Goal: Information Seeking & Learning: Learn about a topic

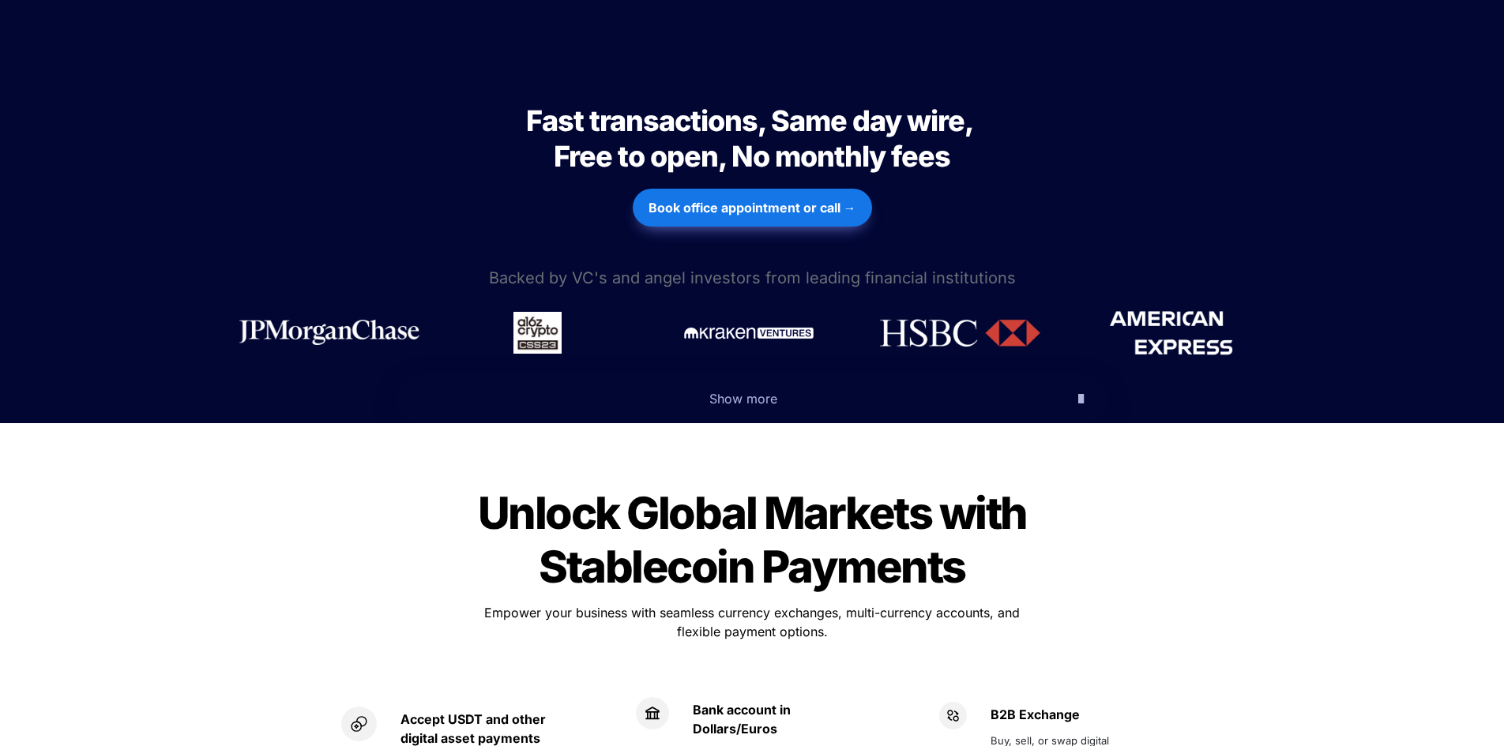
scroll to position [711, 0]
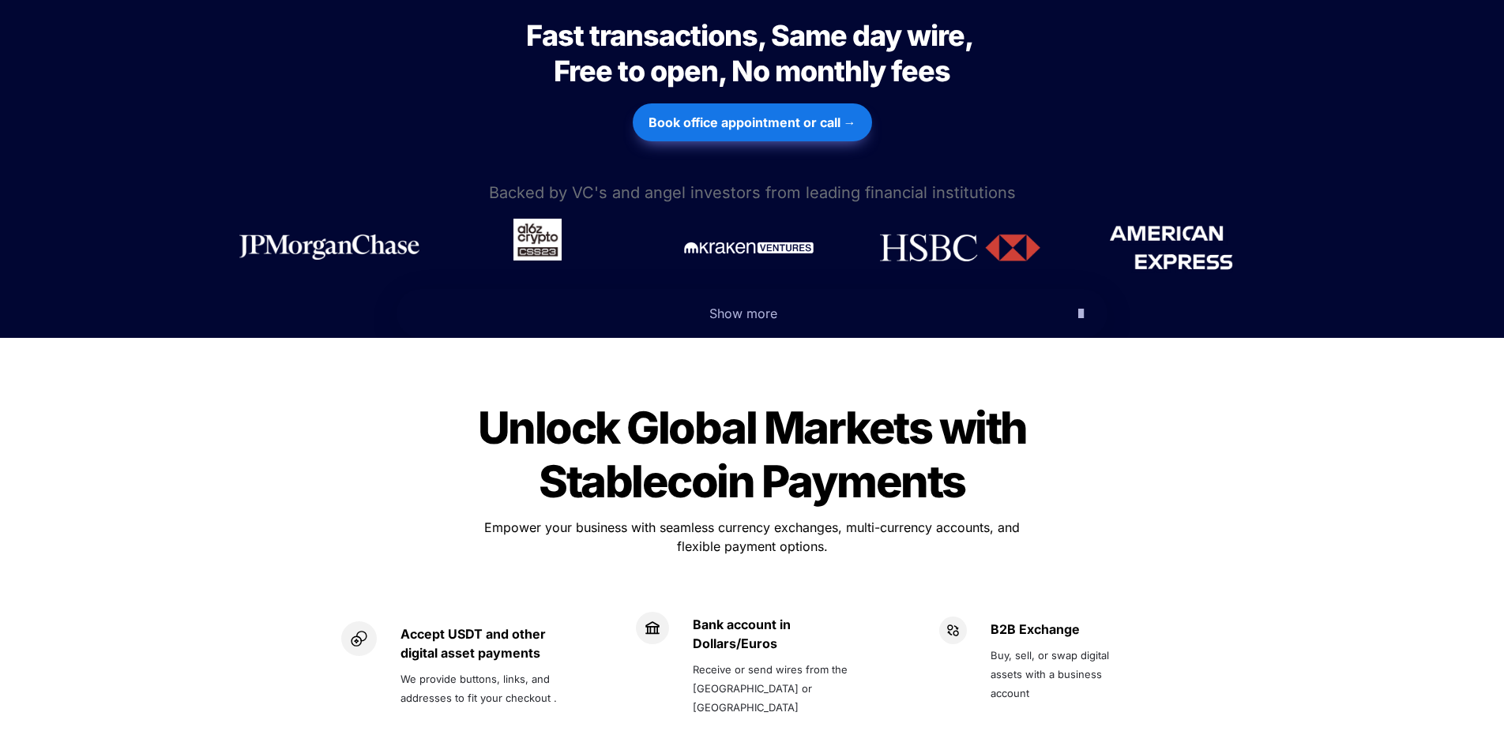
click at [538, 219] on img at bounding box center [537, 240] width 48 height 42
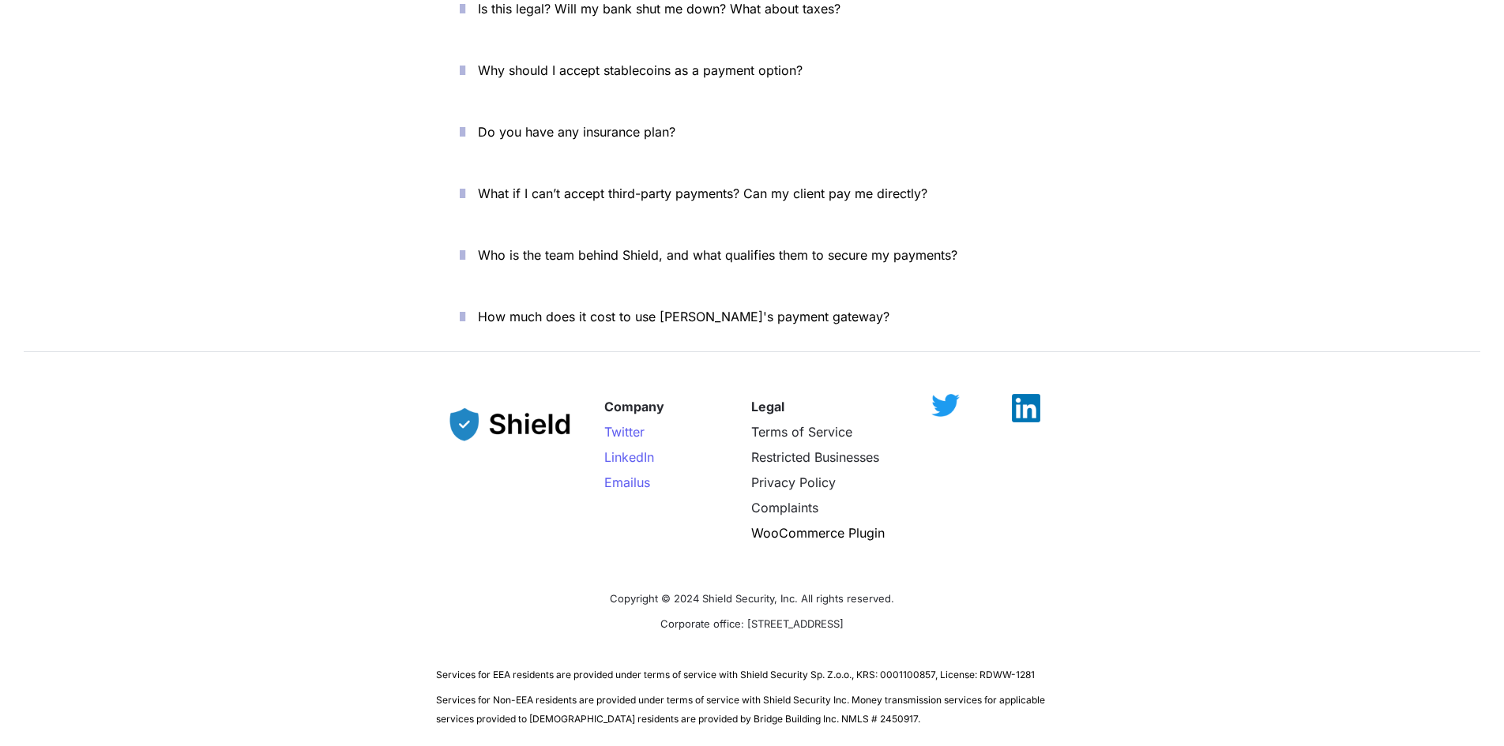
scroll to position [5479, 0]
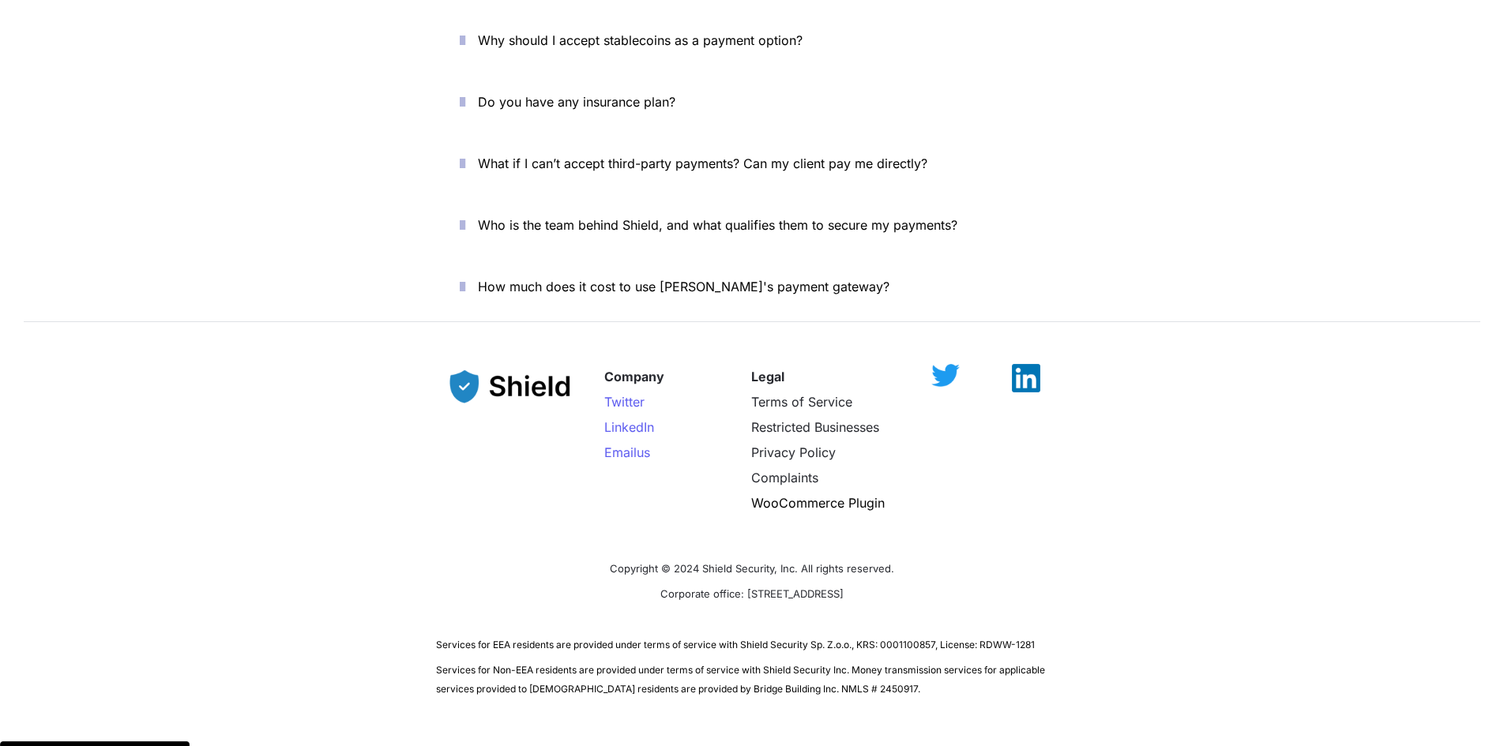
click at [522, 356] on img at bounding box center [511, 386] width 150 height 61
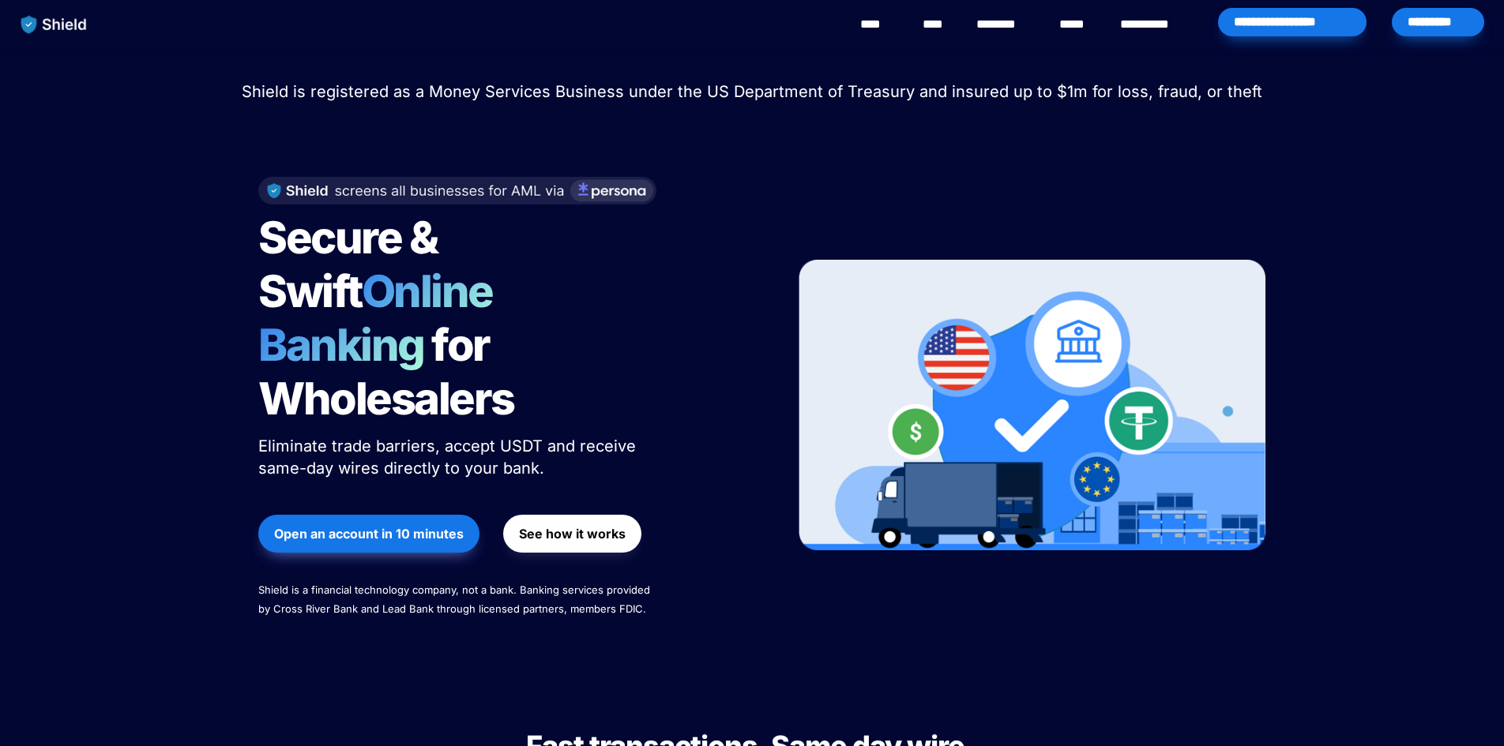
click at [1158, 29] on link "**********" at bounding box center [1156, 24] width 72 height 19
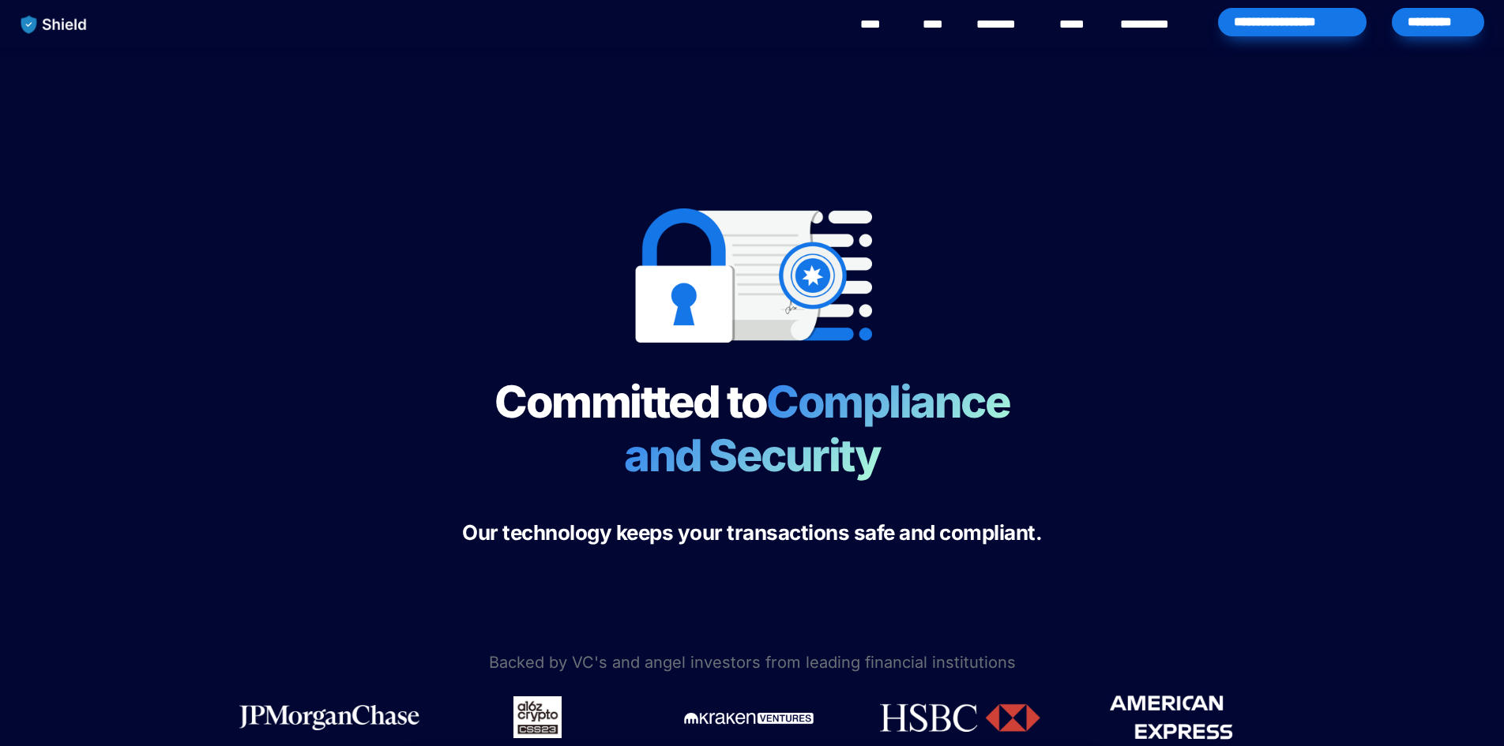
scroll to position [316, 0]
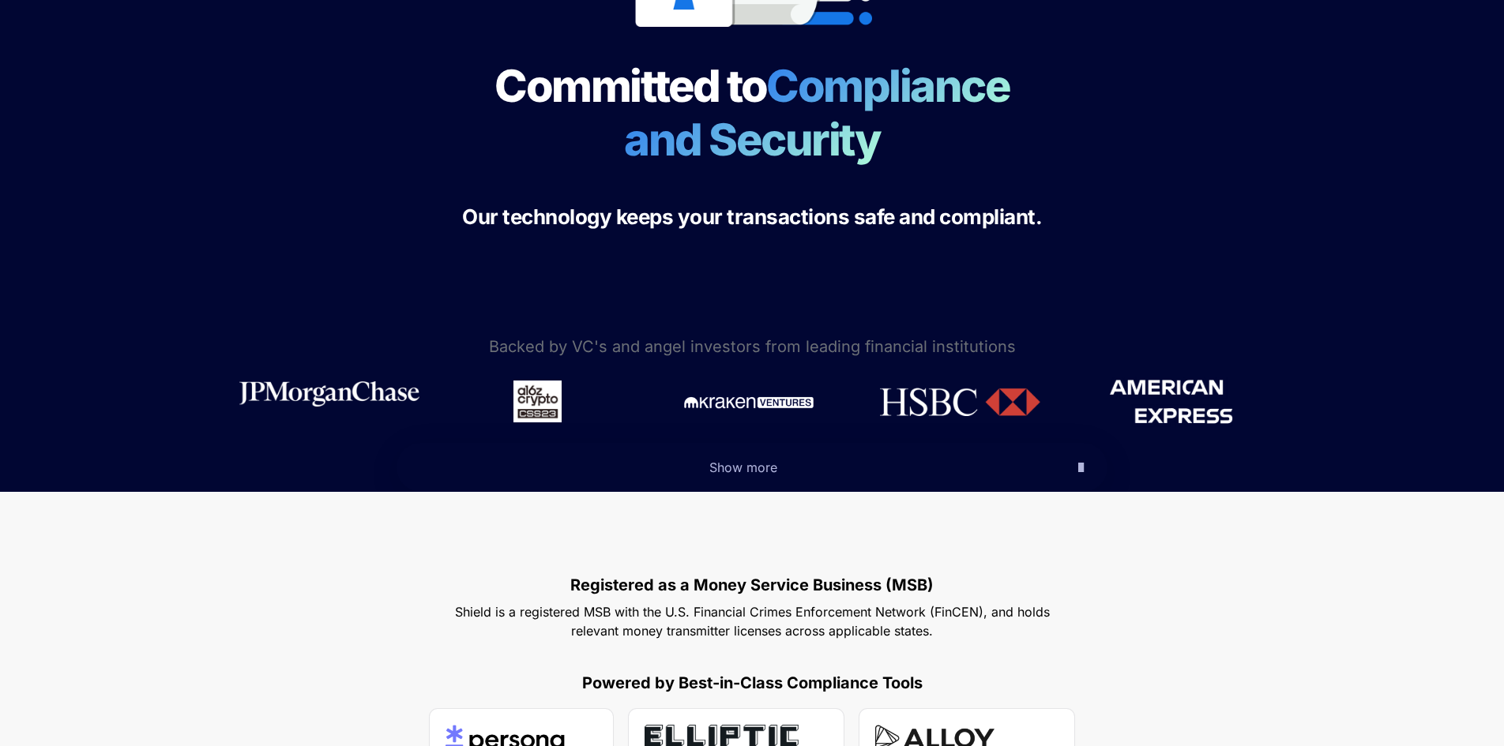
click at [378, 400] on img at bounding box center [329, 394] width 180 height 25
click at [1078, 463] on icon "button" at bounding box center [1081, 467] width 6 height 19
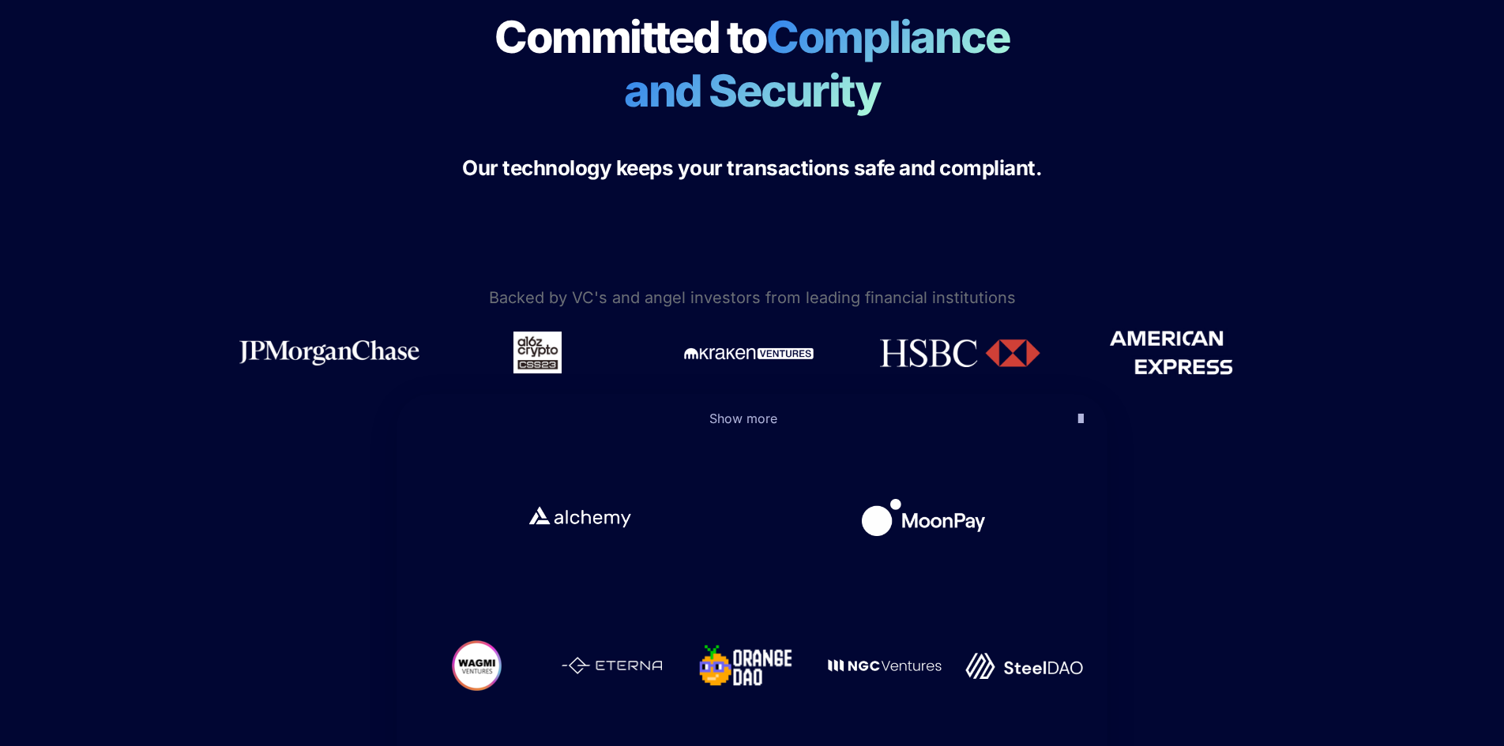
scroll to position [632, 0]
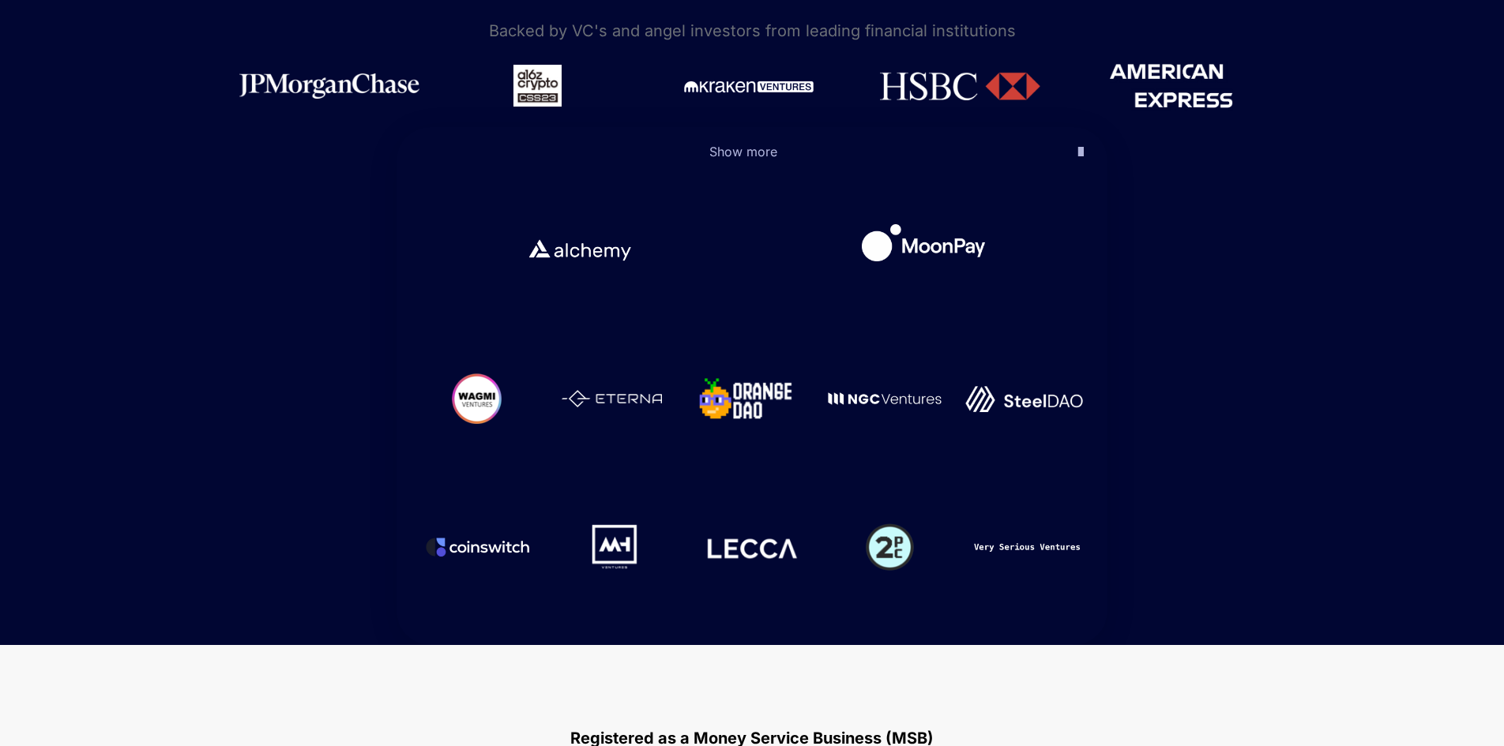
click at [926, 253] on img at bounding box center [923, 242] width 123 height 37
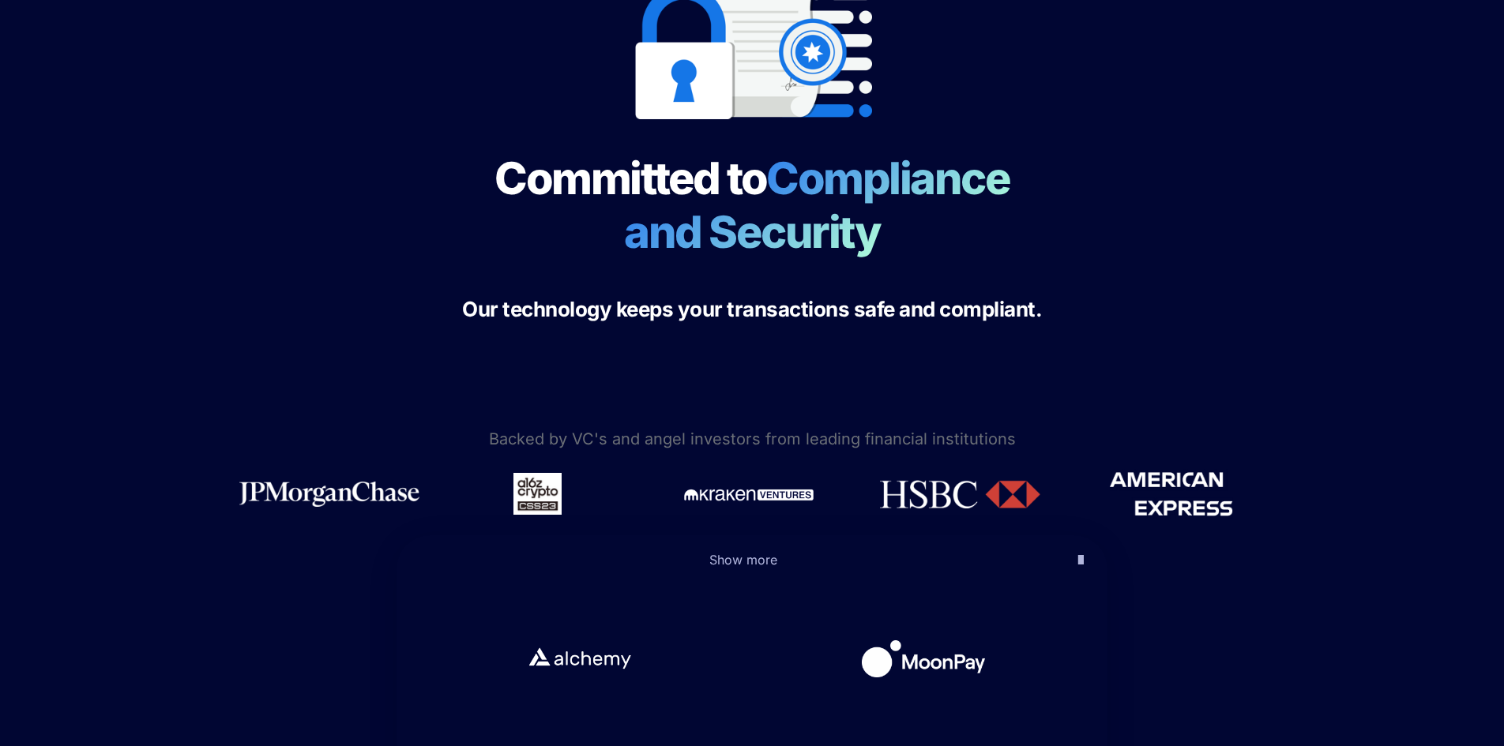
scroll to position [0, 0]
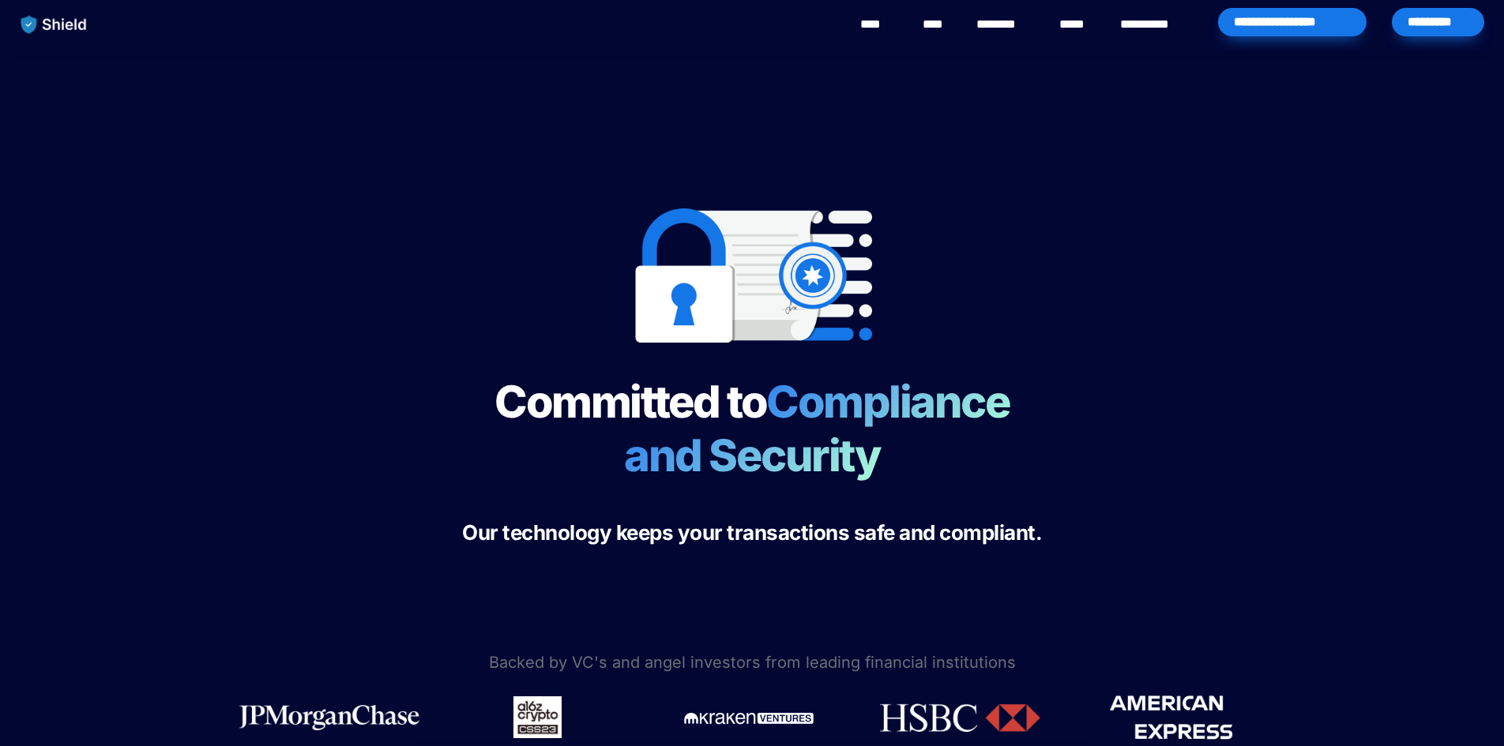
click at [1074, 23] on link "****" at bounding box center [1076, 24] width 35 height 19
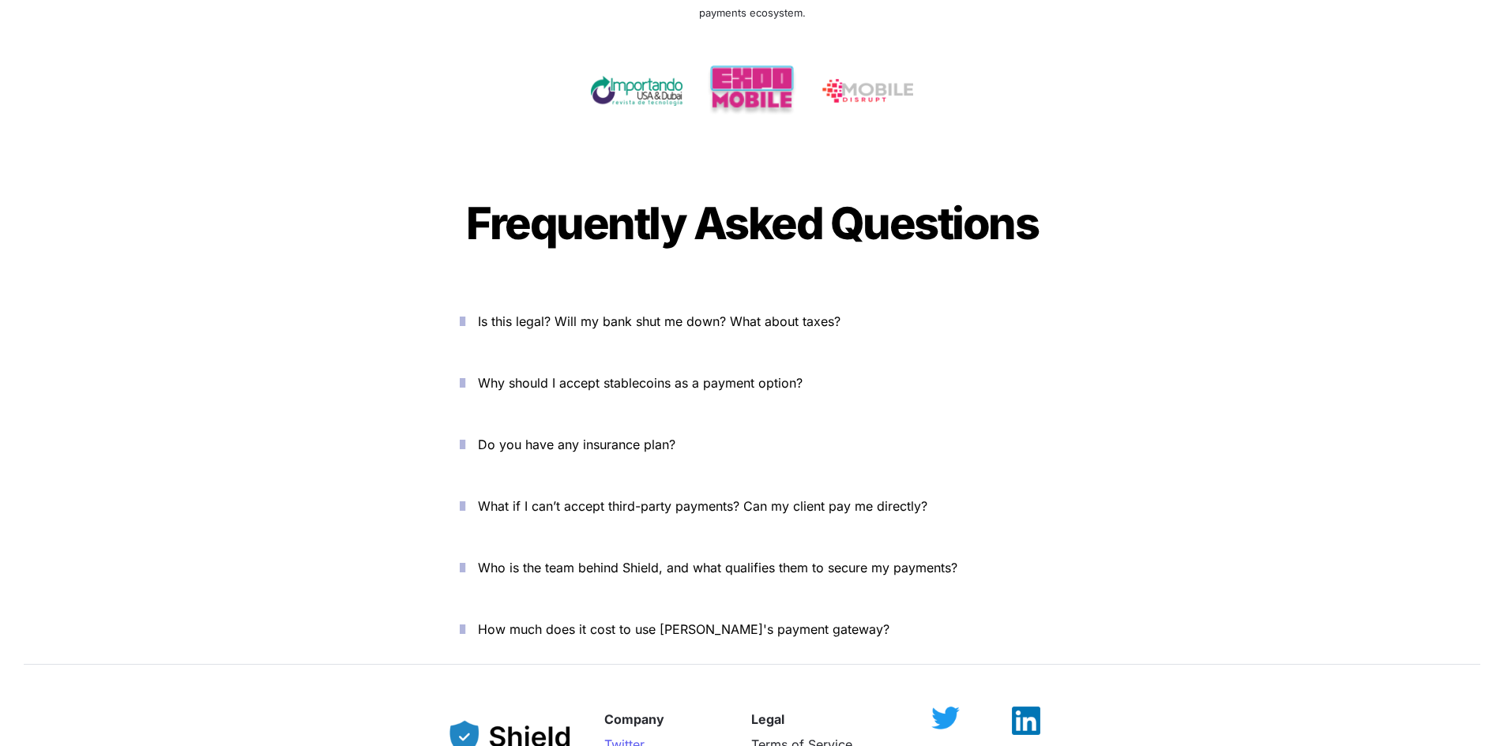
scroll to position [5149, 0]
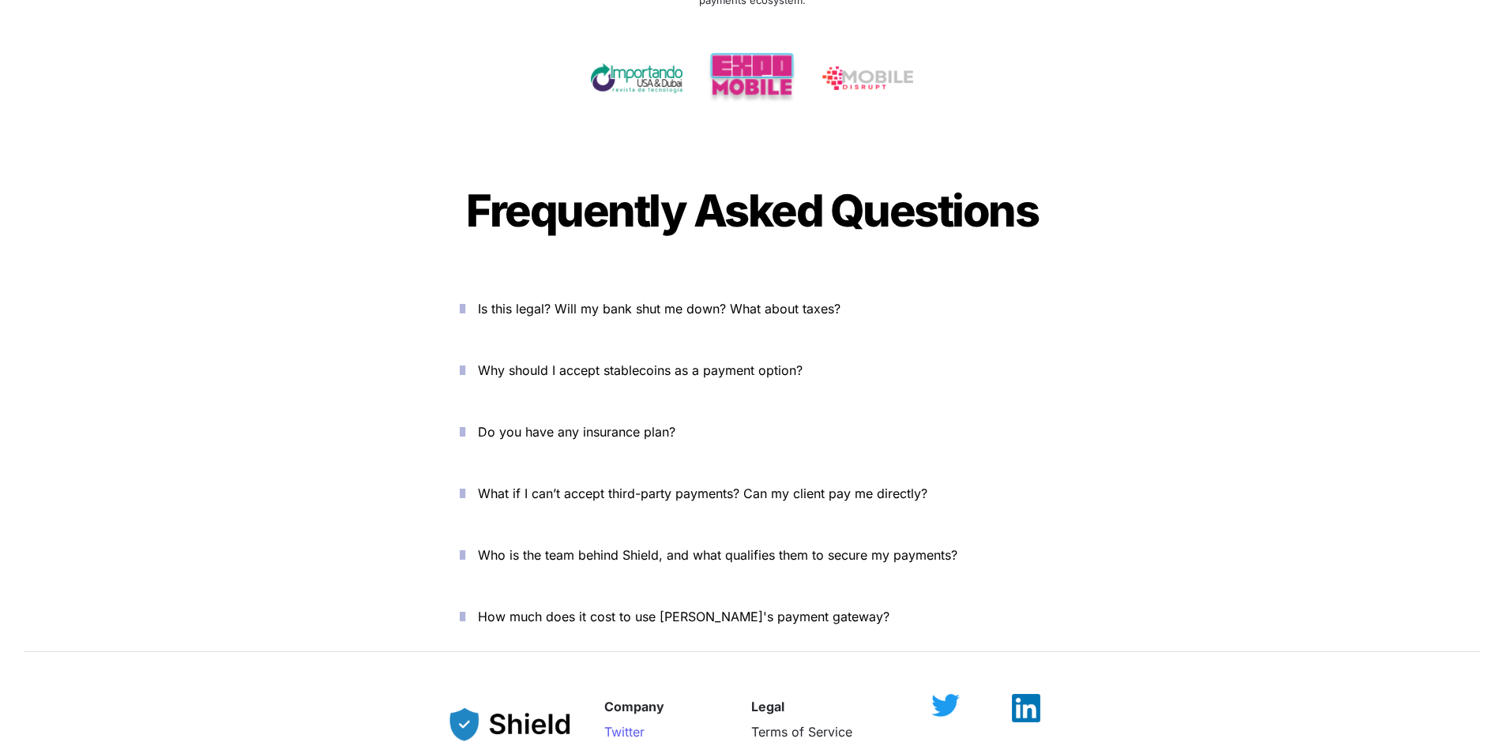
click at [491, 301] on span "Is this legal? Will my bank shut me down? What about taxes?" at bounding box center [659, 309] width 363 height 16
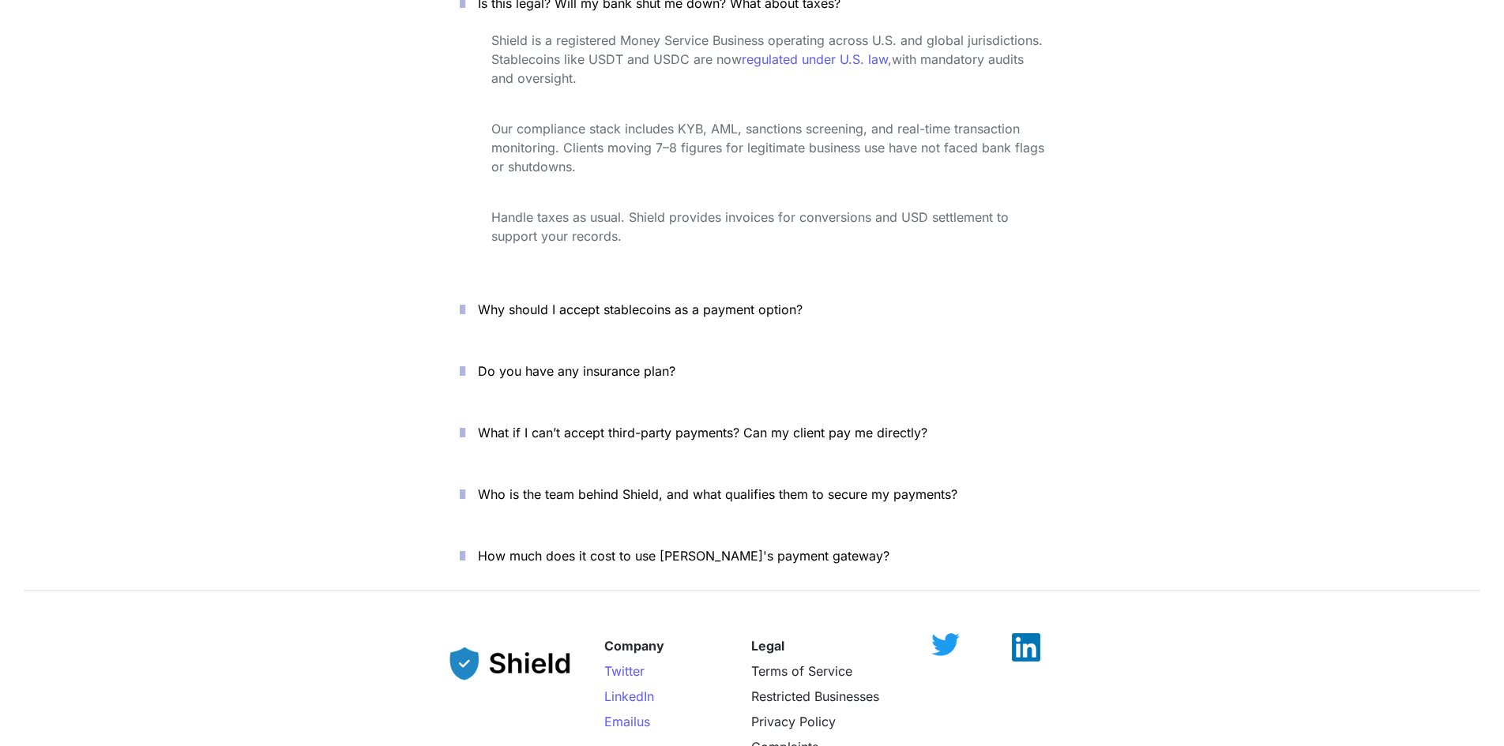
scroll to position [5544, 0]
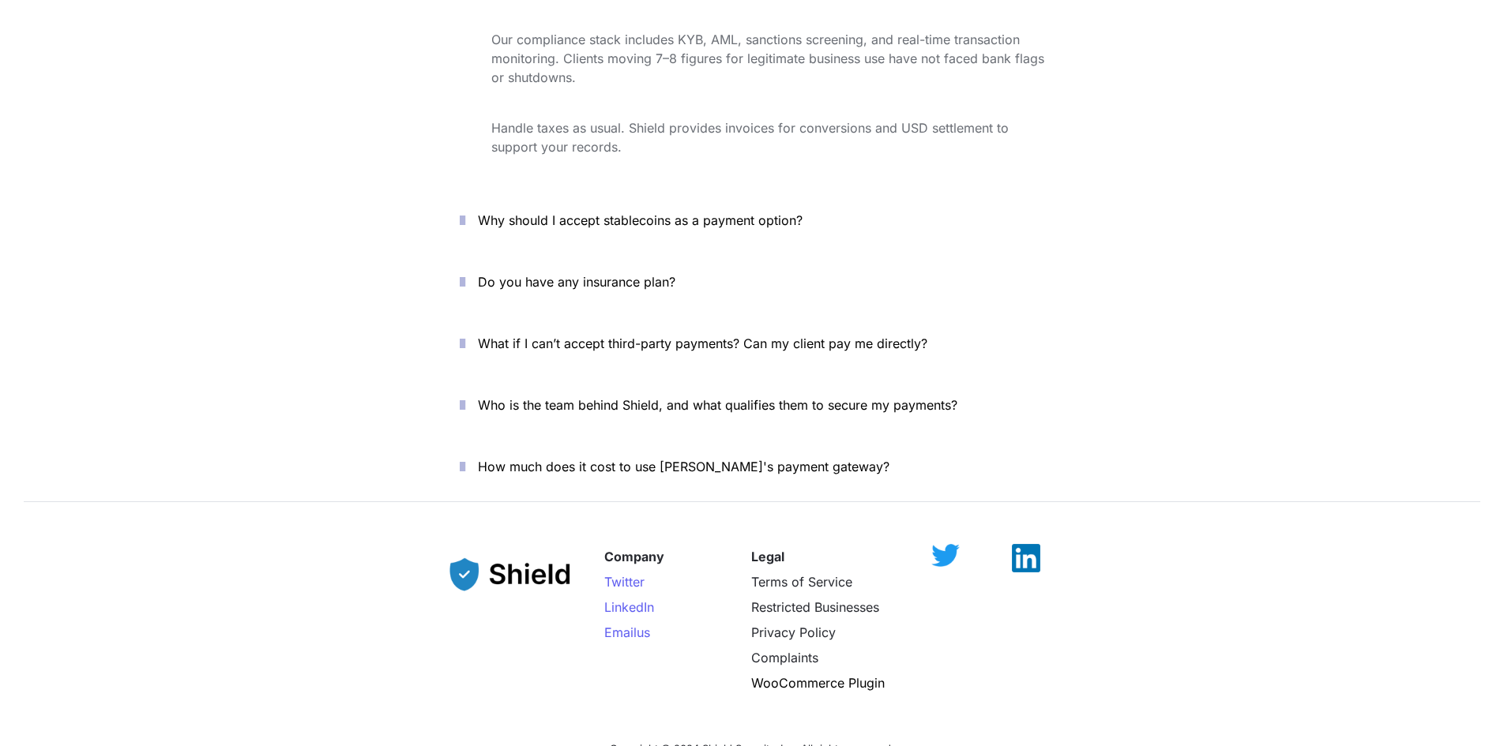
click at [508, 212] on span "Why should I accept stablecoins as a payment option?" at bounding box center [640, 220] width 325 height 16
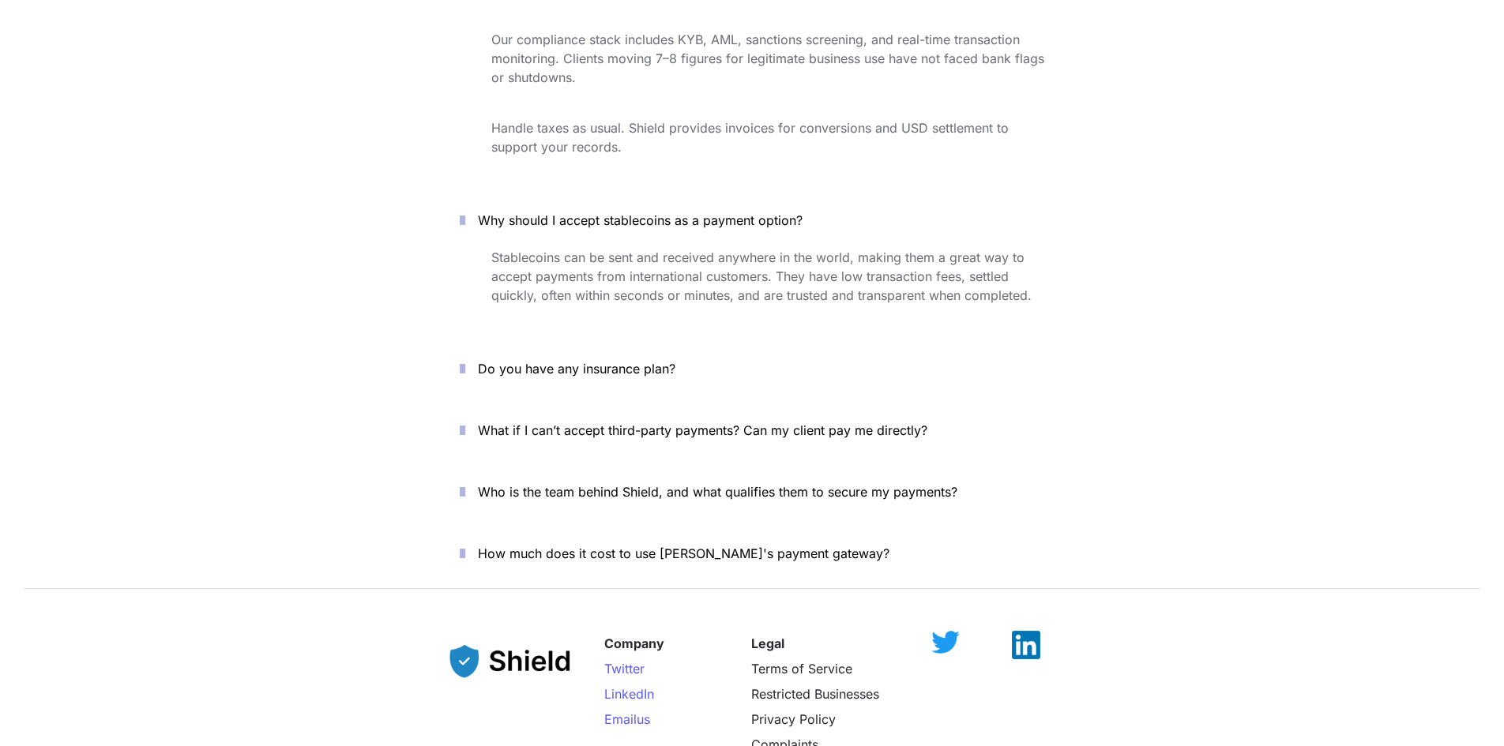
click at [522, 361] on span "Do you have any insurance plan?" at bounding box center [576, 369] width 197 height 16
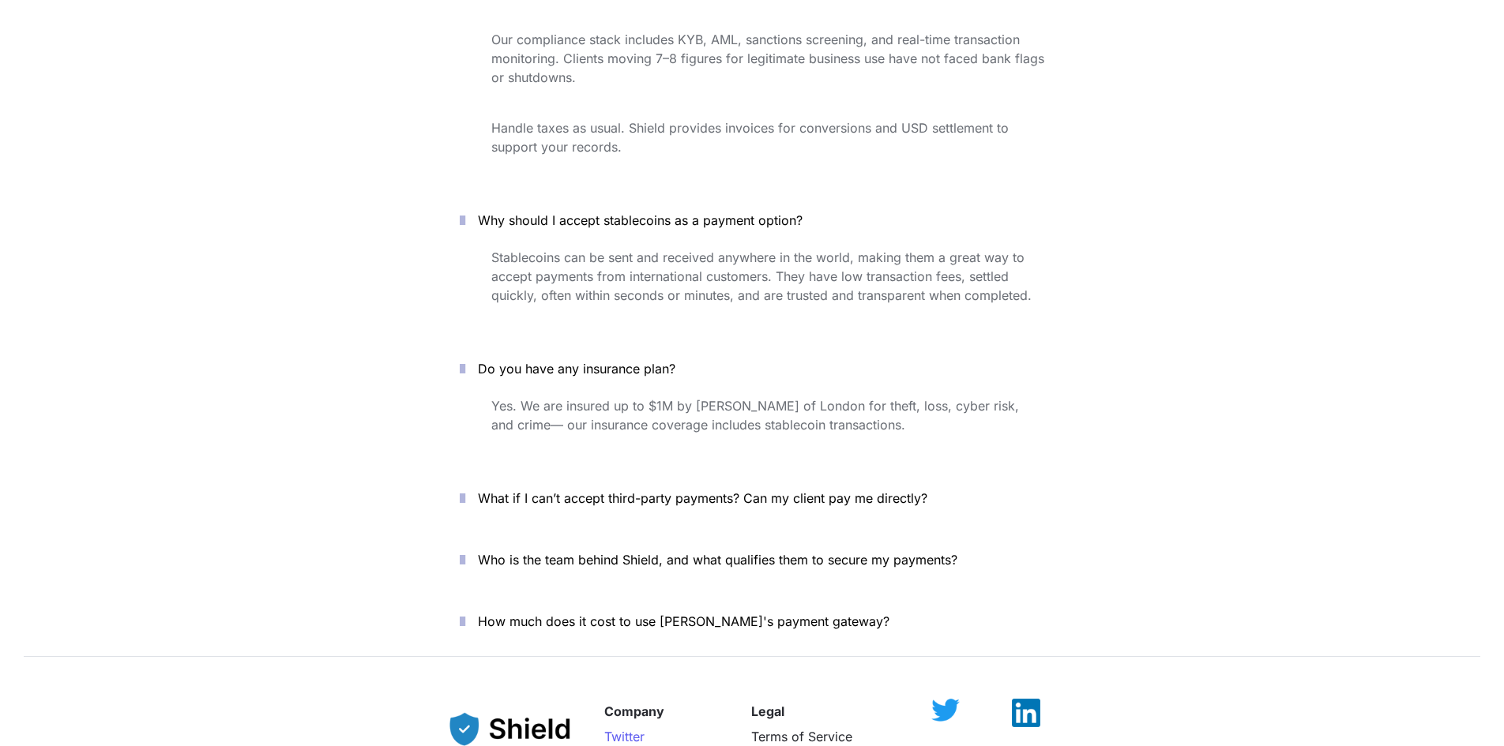
click at [522, 491] on span "What if I can’t accept third-party payments? Can my client pay me directly?" at bounding box center [702, 499] width 449 height 16
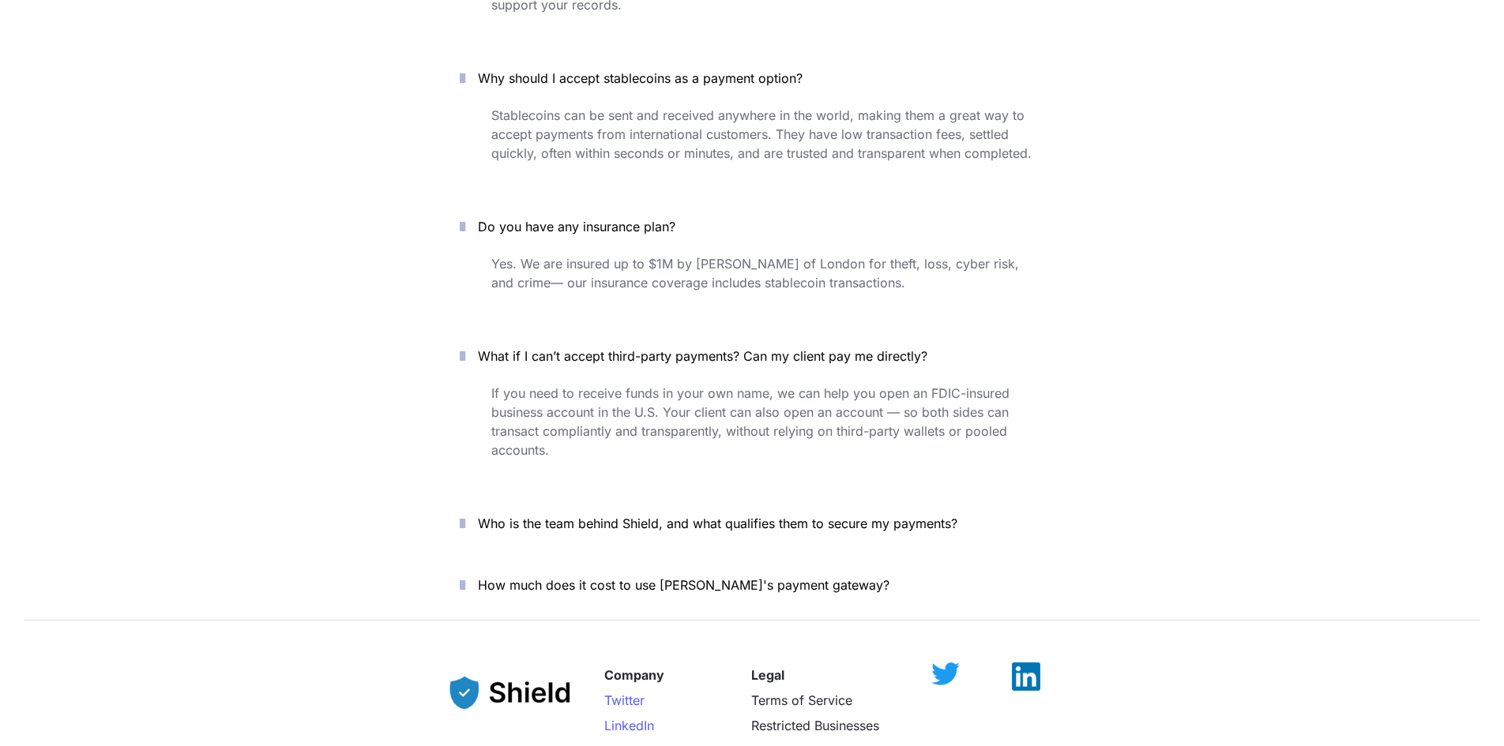
scroll to position [5702, 0]
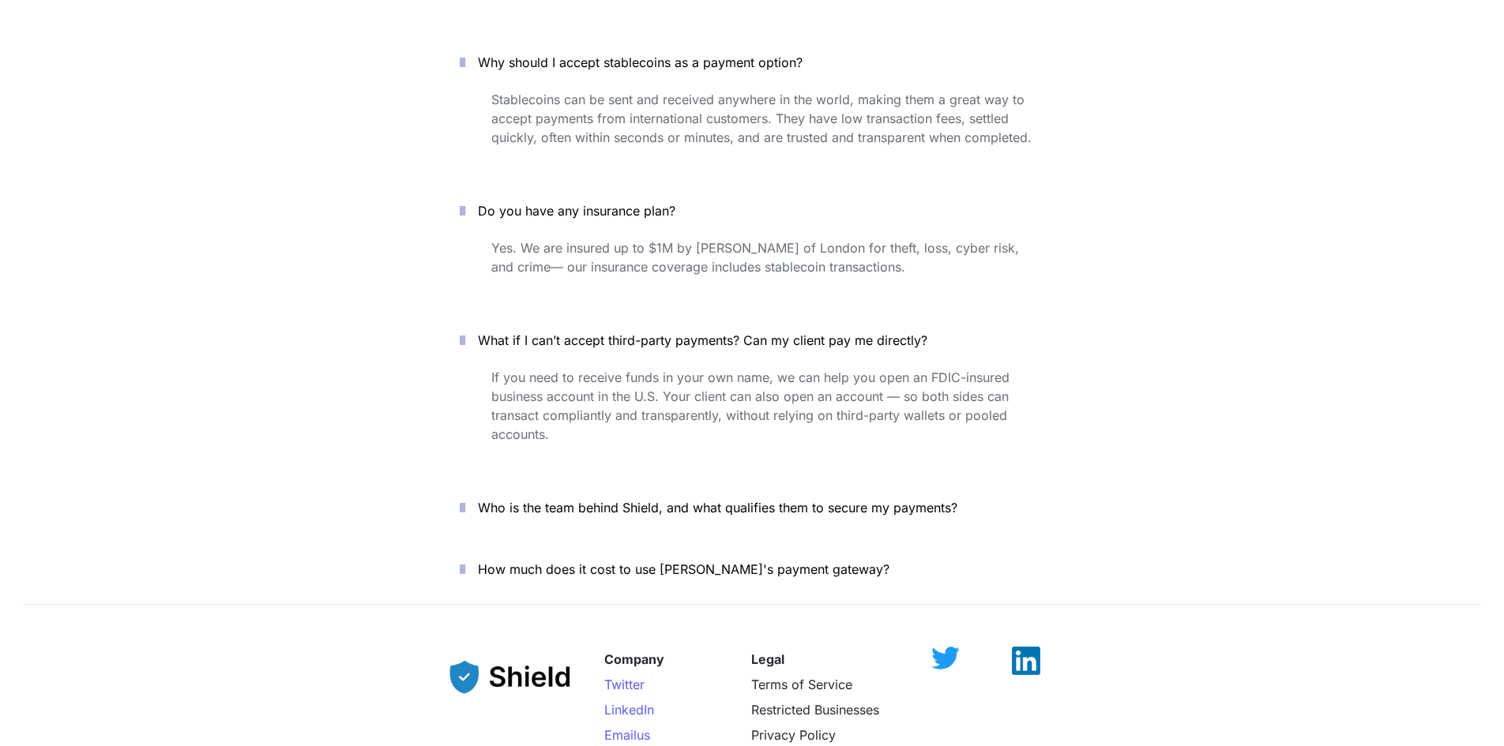
click at [795, 500] on span "Who is the team behind Shield, and what qualifies them to secure my payments?" at bounding box center [717, 508] width 479 height 16
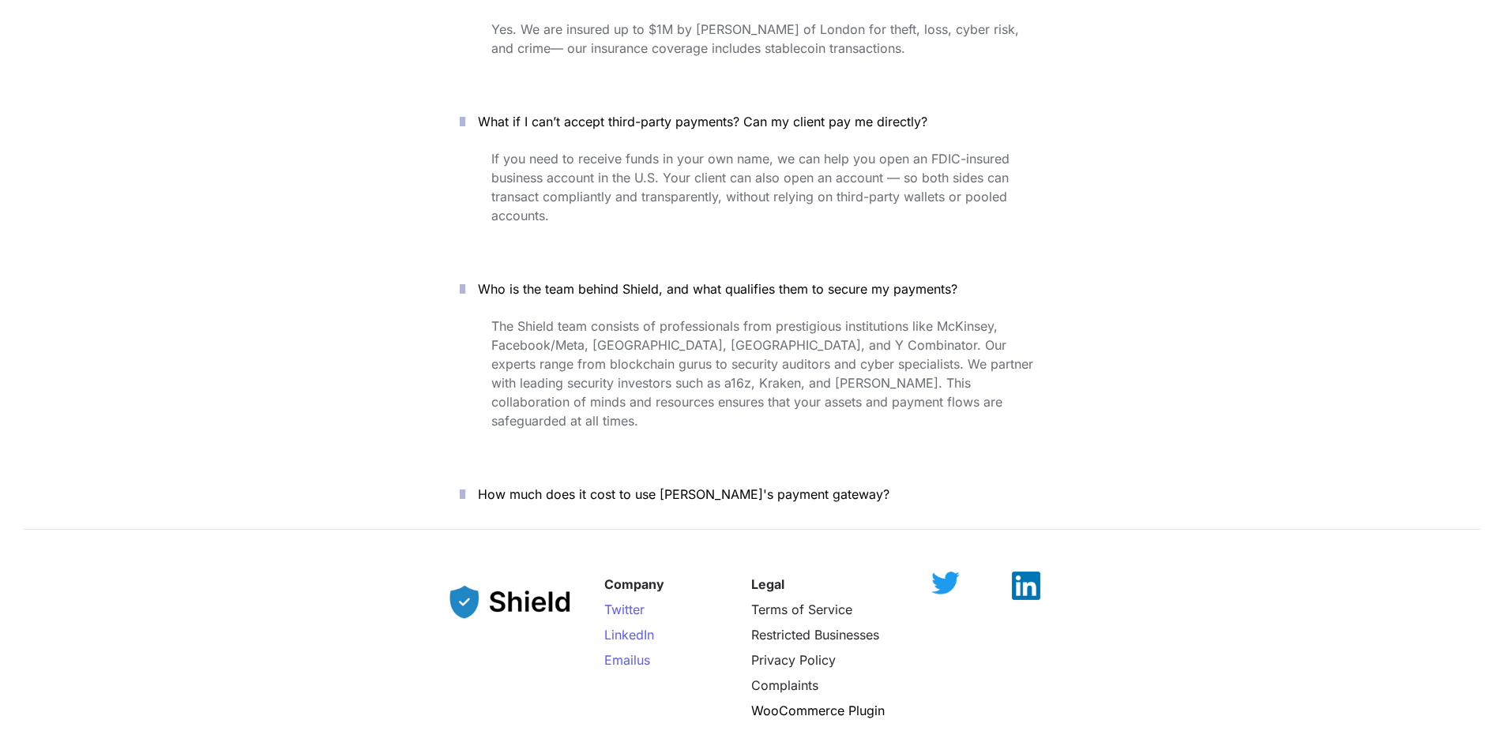
scroll to position [6018, 0]
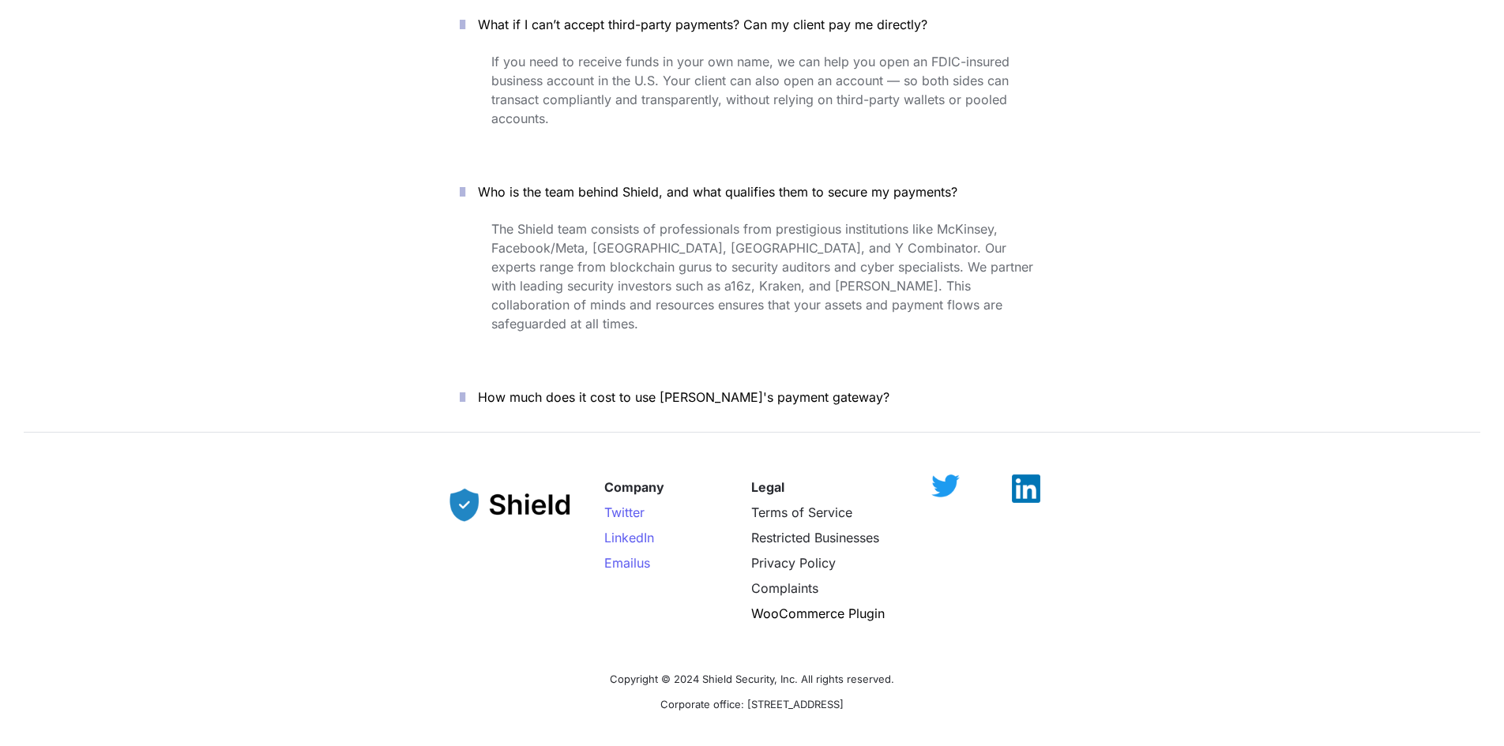
click at [818, 389] on span "How much does it cost to use [PERSON_NAME]'s payment gateway?" at bounding box center [684, 397] width 412 height 16
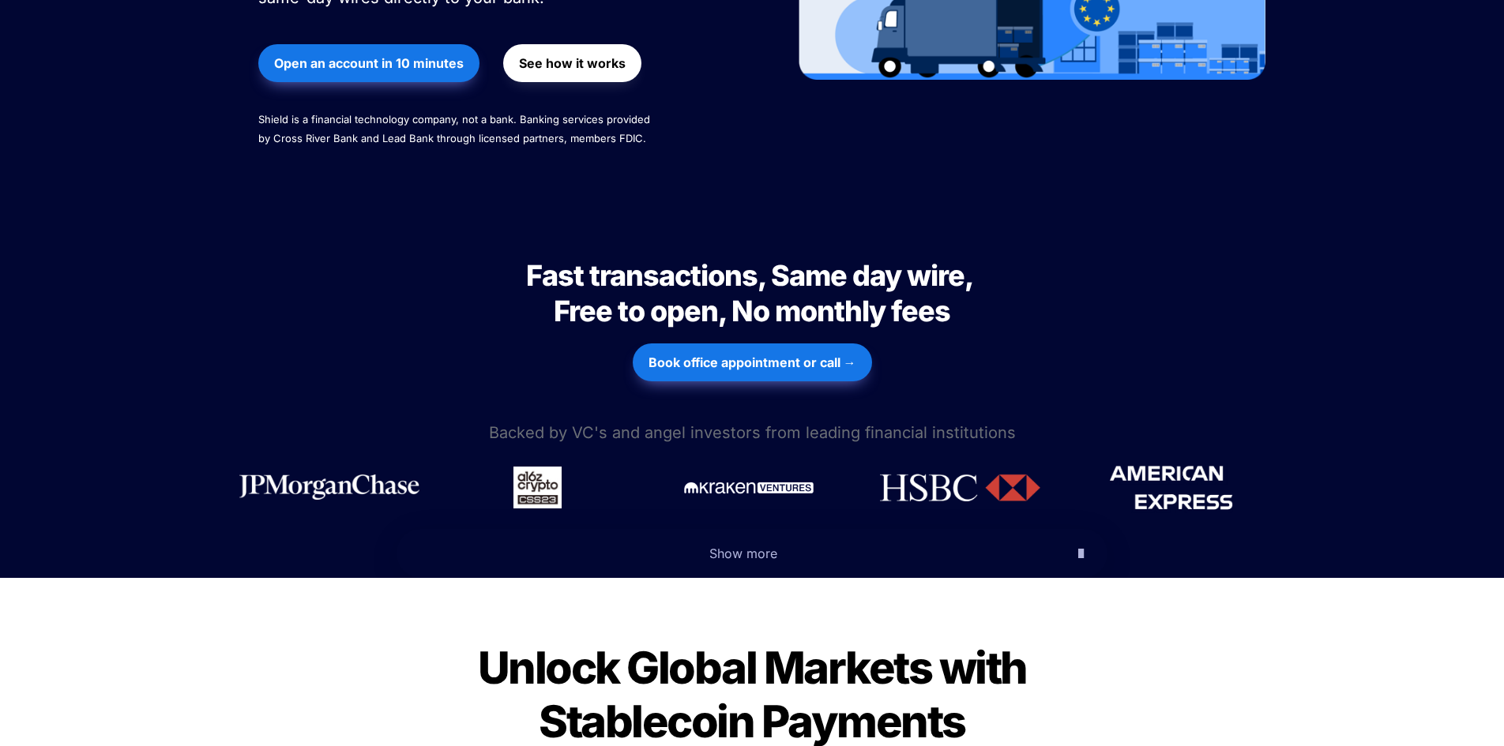
scroll to position [397, 0]
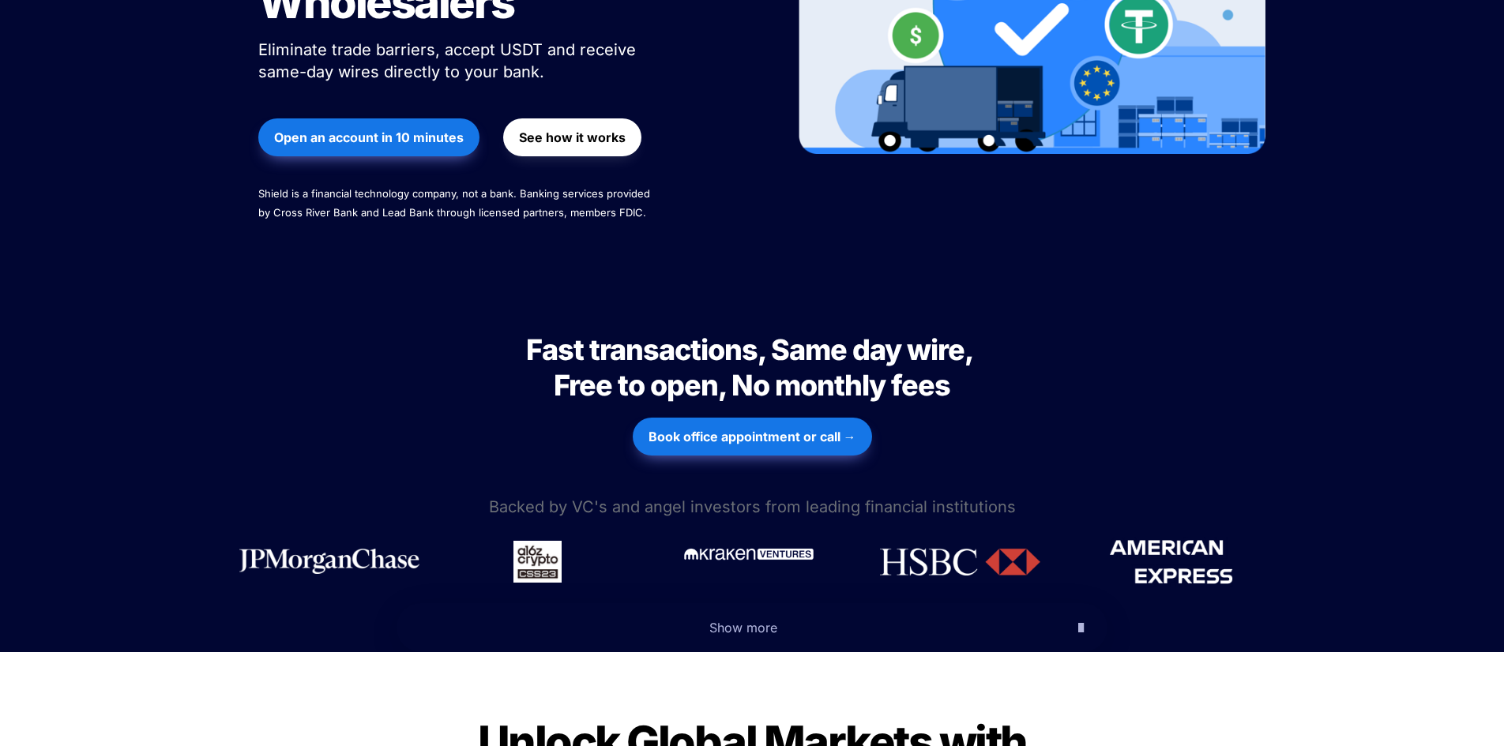
click at [766, 544] on img at bounding box center [749, 554] width 133 height 20
